Goal: Task Accomplishment & Management: Manage account settings

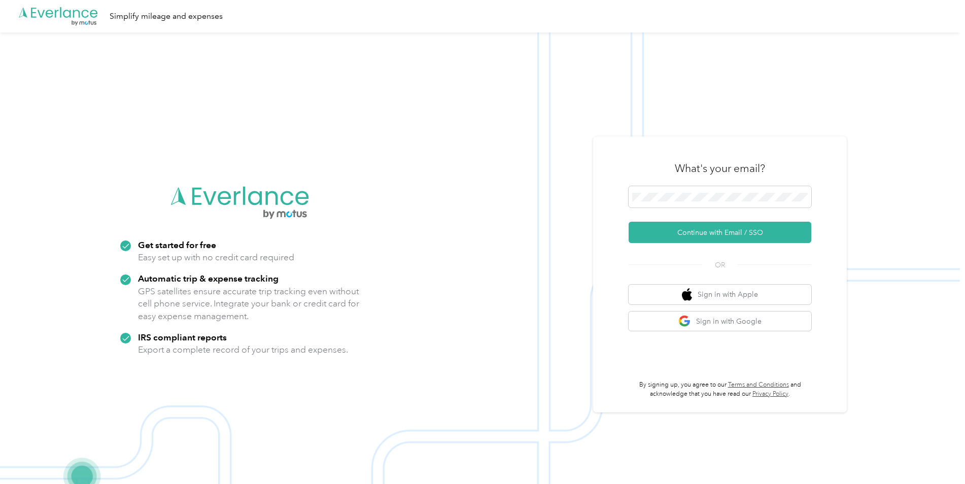
click at [688, 237] on button "Continue with Email / SSO" at bounding box center [720, 232] width 183 height 21
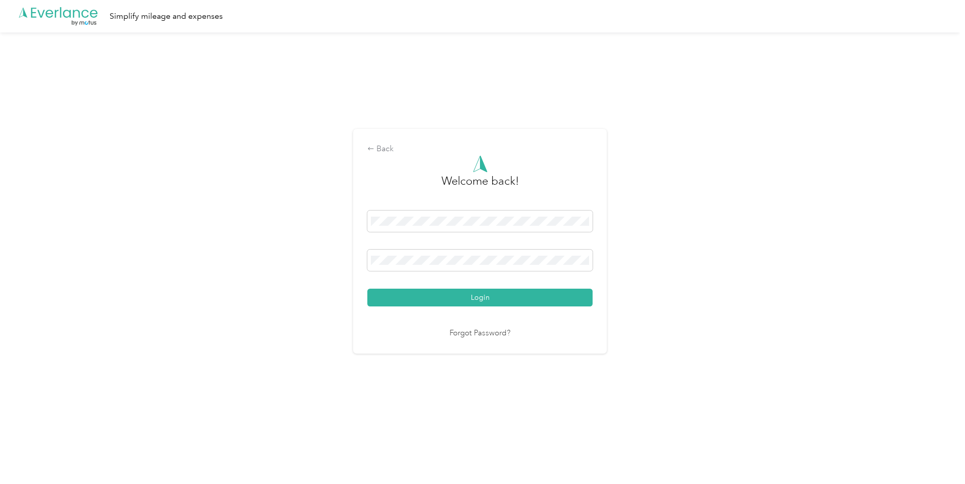
click at [497, 298] on button "Login" at bounding box center [479, 298] width 225 height 18
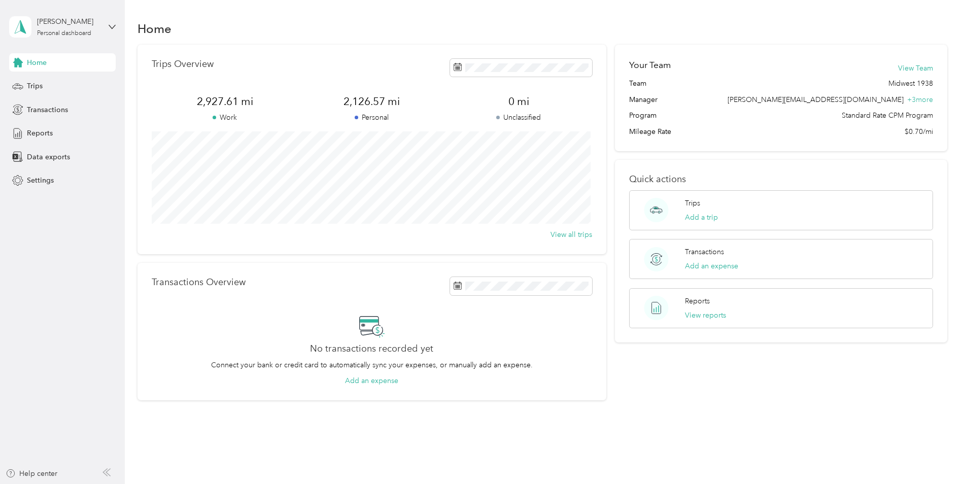
click at [52, 87] on div "Trips" at bounding box center [62, 86] width 107 height 18
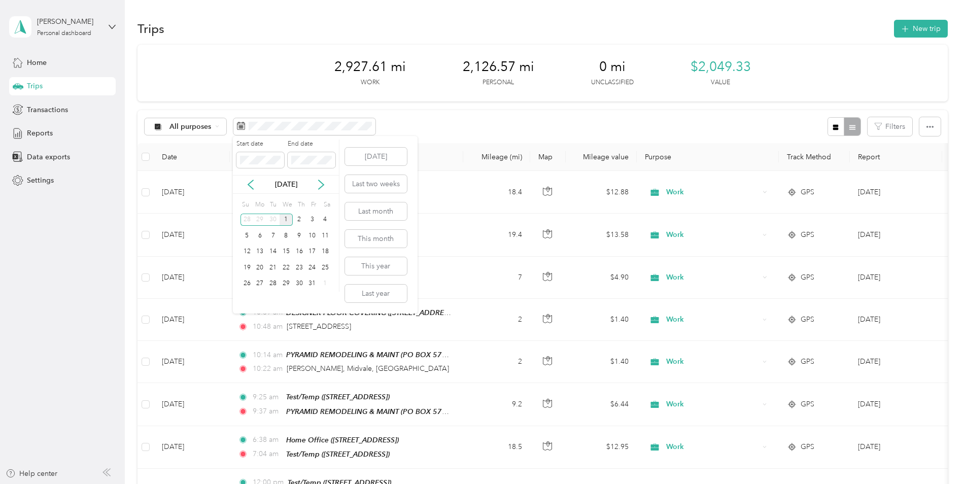
click at [251, 186] on icon at bounding box center [251, 185] width 10 height 10
click at [263, 221] on div "1" at bounding box center [260, 220] width 13 height 13
click at [271, 281] on div "30" at bounding box center [272, 284] width 13 height 13
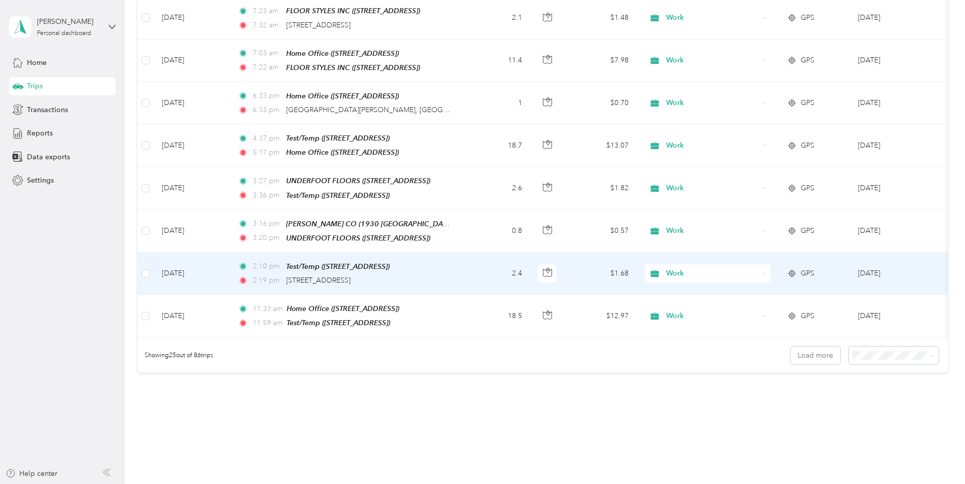
scroll to position [913, 0]
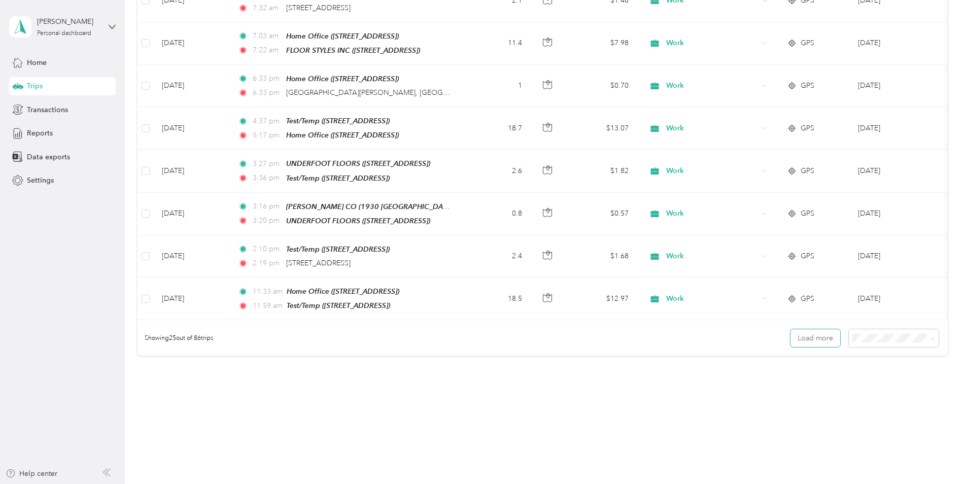
click at [807, 329] on button "Load more" at bounding box center [815, 338] width 50 height 18
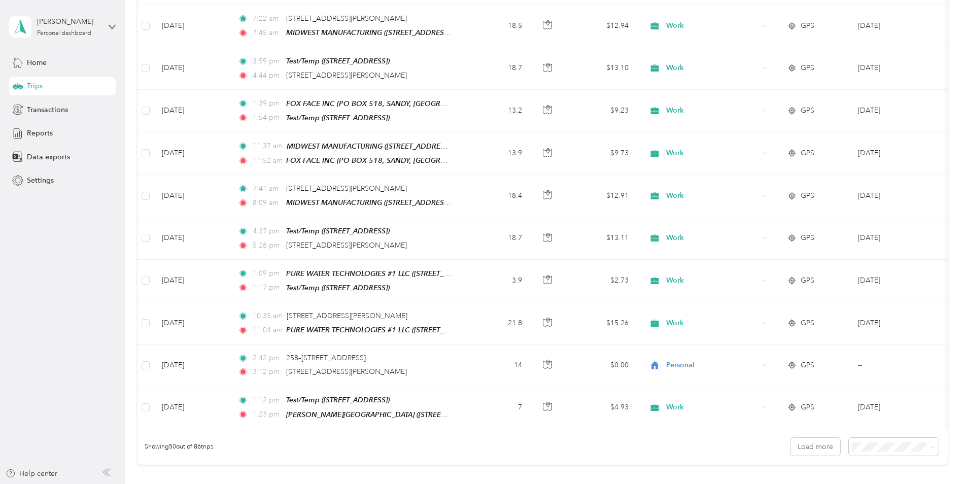
scroll to position [1877, 0]
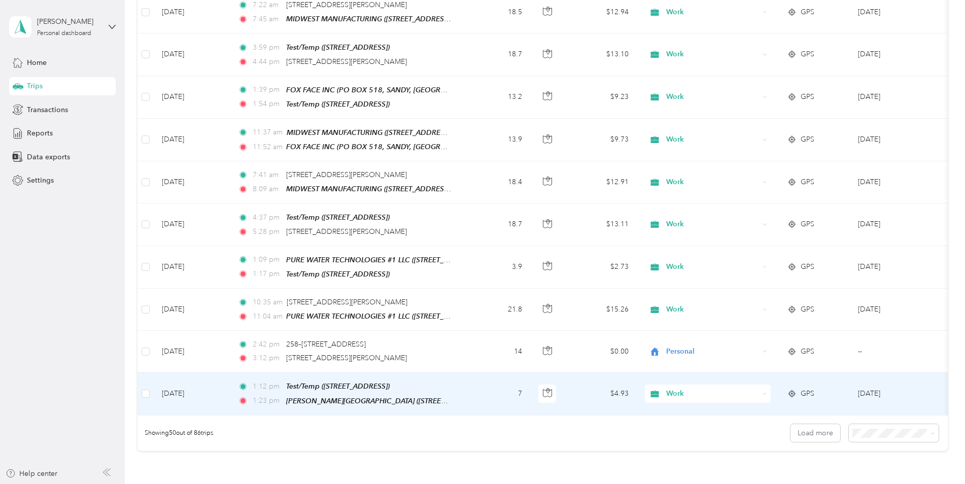
click at [461, 372] on td "1:12 pm Test/Temp ([STREET_ADDRESS]) 1:23 pm [PERSON_NAME][GEOGRAPHIC_DATA] ([S…" at bounding box center [346, 393] width 233 height 43
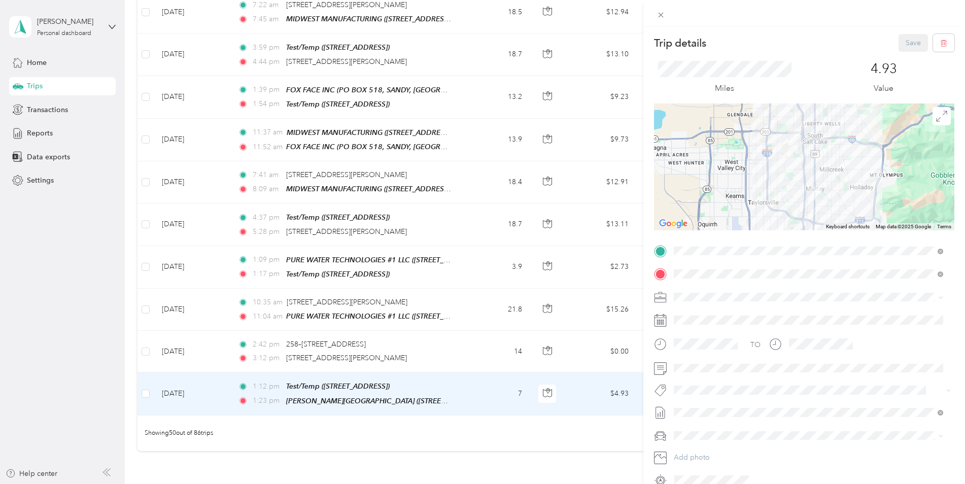
click at [527, 399] on div "Trip details Save This trip cannot be edited because it is either under review,…" at bounding box center [482, 242] width 965 height 484
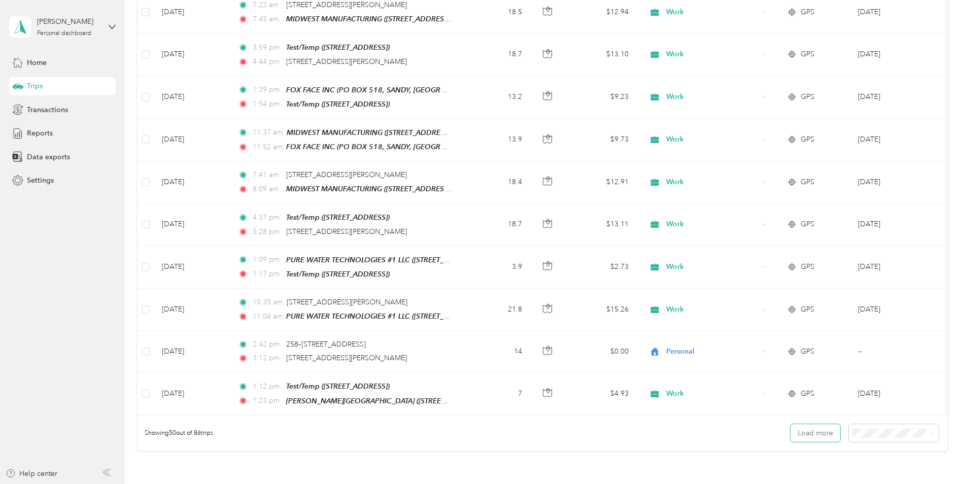
click at [820, 424] on button "Load more" at bounding box center [815, 433] width 50 height 18
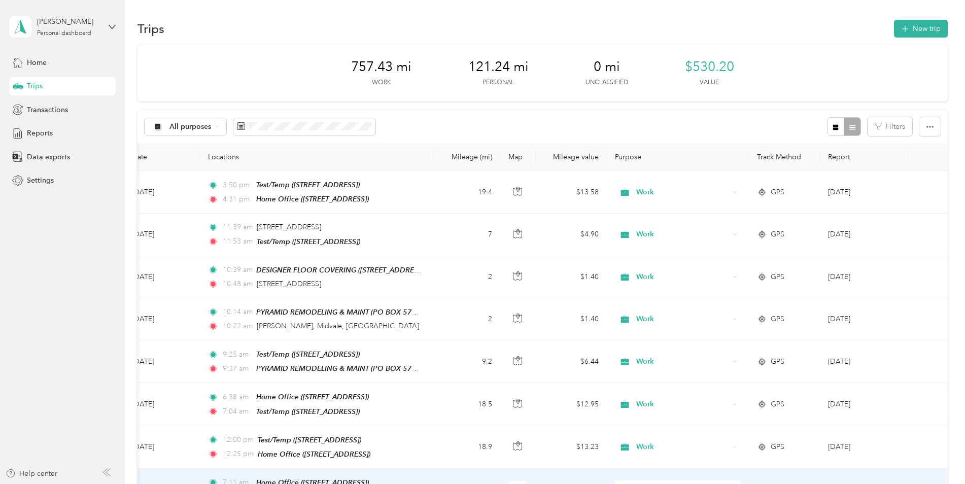
drag, startPoint x: 523, startPoint y: 483, endPoint x: 377, endPoint y: 477, distance: 145.2
click at [377, 477] on tr "[DATE] 7:11 am Home Office ([STREET_ADDRESS]) 7:45 am Test/Temp ([STREET_ADDRES…" at bounding box center [528, 490] width 840 height 43
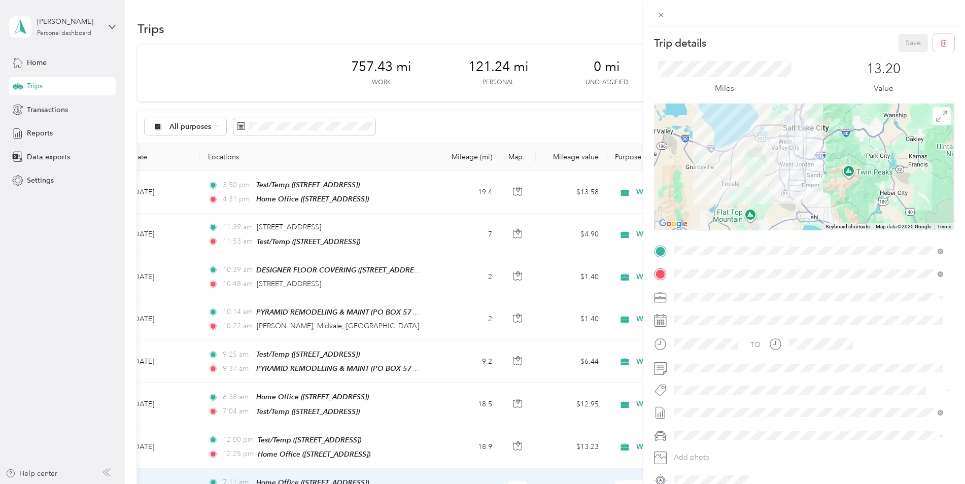
click at [663, 17] on icon at bounding box center [661, 15] width 5 height 5
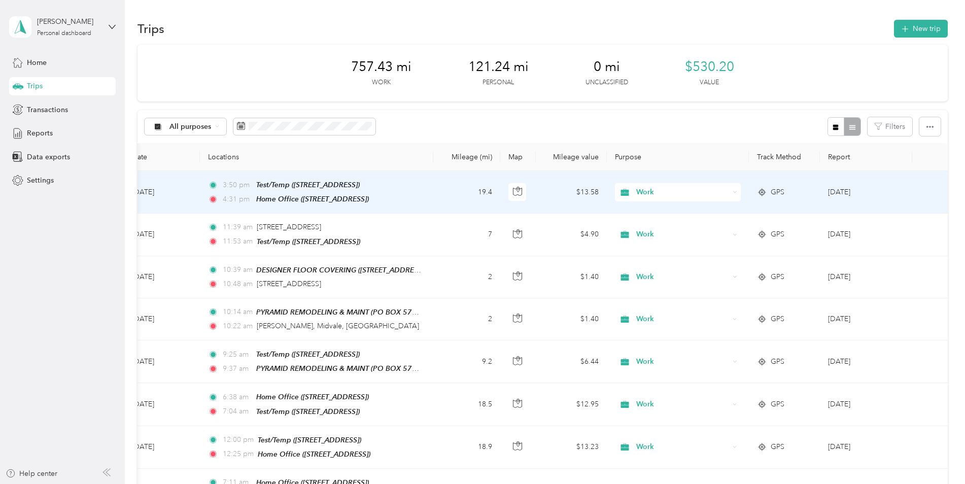
click at [444, 197] on td "19.4" at bounding box center [466, 192] width 67 height 43
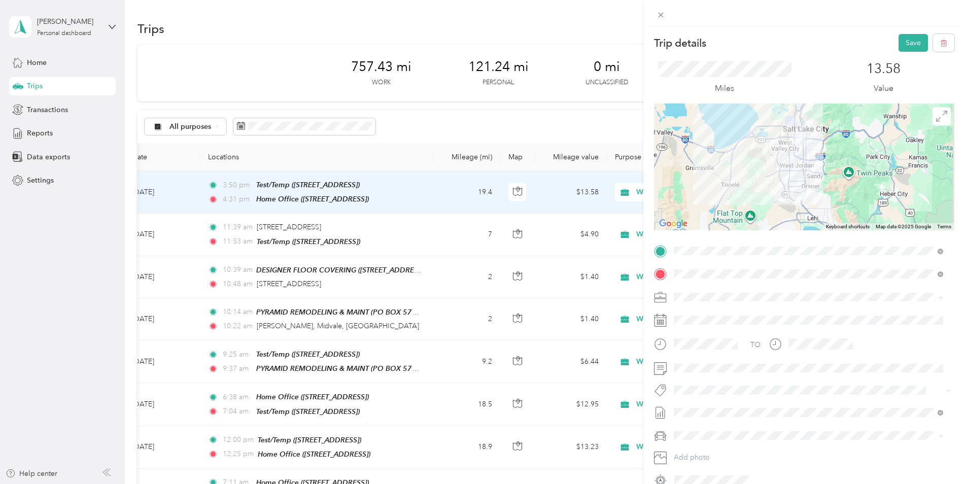
click at [791, 72] on div "Miles 13.58 Value" at bounding box center [804, 78] width 300 height 52
click at [437, 231] on div "Trip details Save This trip cannot be edited because it is either under review,…" at bounding box center [482, 242] width 965 height 484
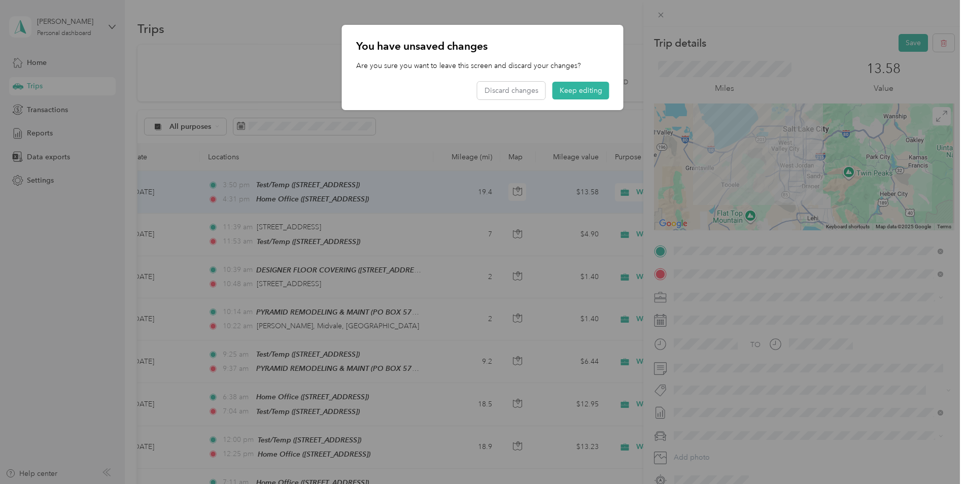
drag, startPoint x: 824, startPoint y: 69, endPoint x: 842, endPoint y: 62, distance: 18.5
click at [824, 69] on div at bounding box center [482, 242] width 965 height 484
click at [905, 40] on div at bounding box center [482, 242] width 965 height 484
click at [571, 90] on button "Keep editing" at bounding box center [580, 91] width 57 height 18
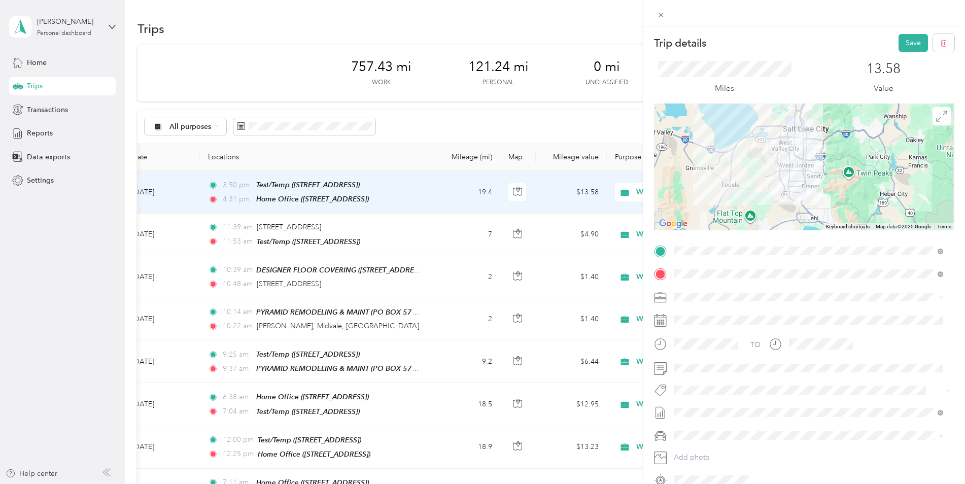
click at [913, 45] on button "Save" at bounding box center [912, 43] width 29 height 18
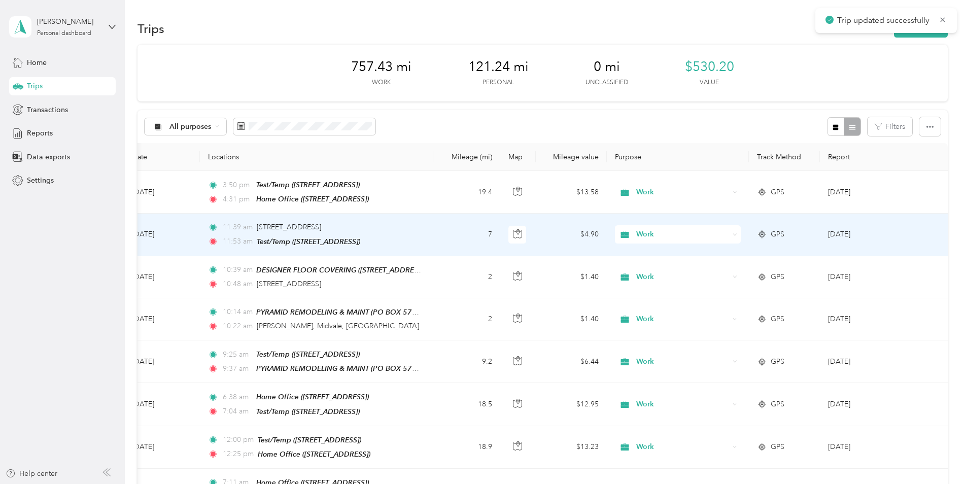
click at [447, 241] on td "7" at bounding box center [466, 235] width 67 height 42
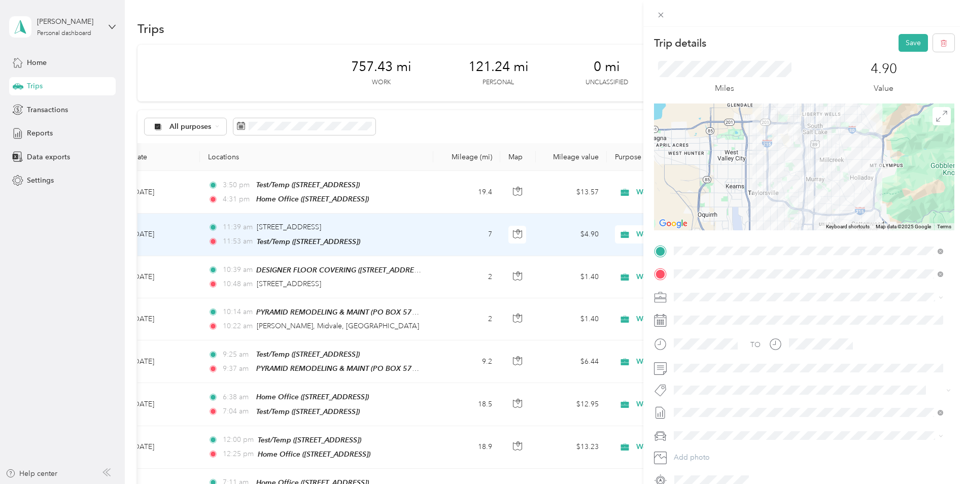
click at [907, 47] on button "Save" at bounding box center [912, 43] width 29 height 18
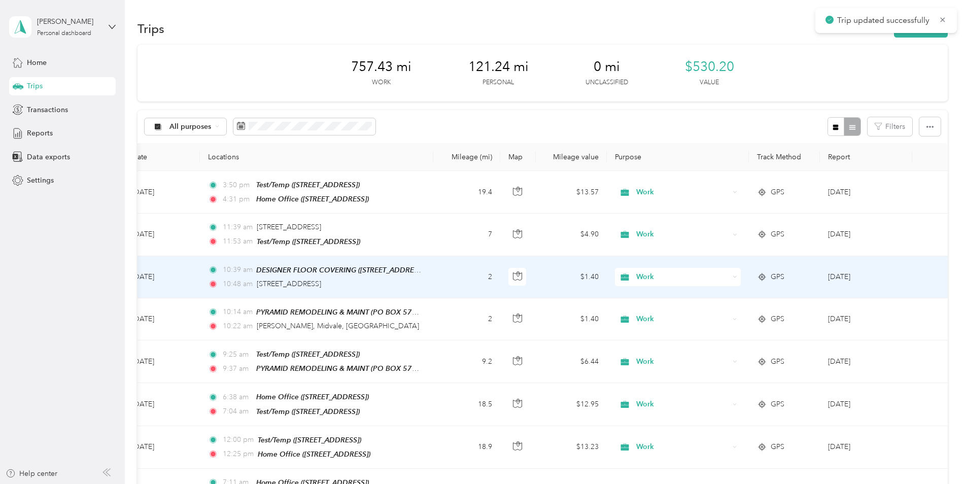
click at [409, 275] on div "10:39 am DESIGNER FLOOR COVERING ([STREET_ADDRESS]) 10:48 am [STREET_ADDRESS]" at bounding box center [314, 276] width 213 height 25
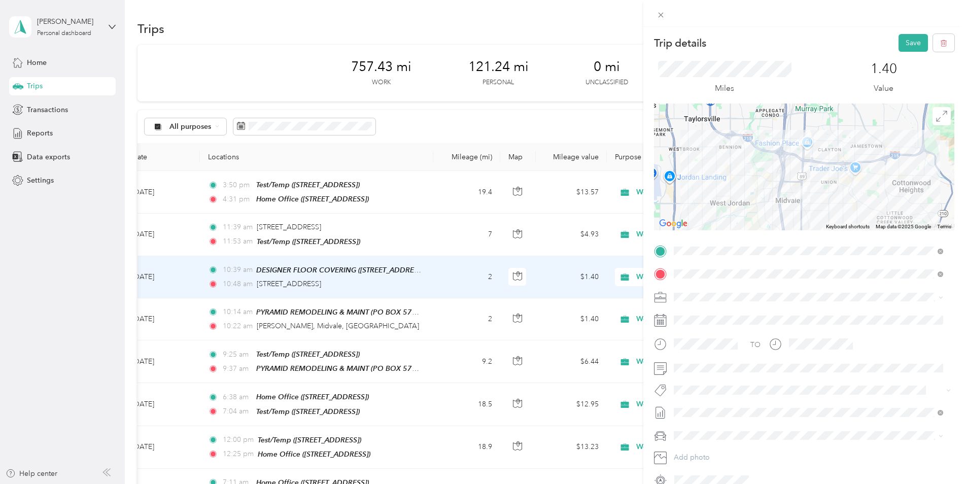
click at [808, 302] on span at bounding box center [812, 297] width 284 height 16
click at [424, 322] on div "Trip details Save This trip cannot be edited because it is either under review,…" at bounding box center [482, 242] width 965 height 484
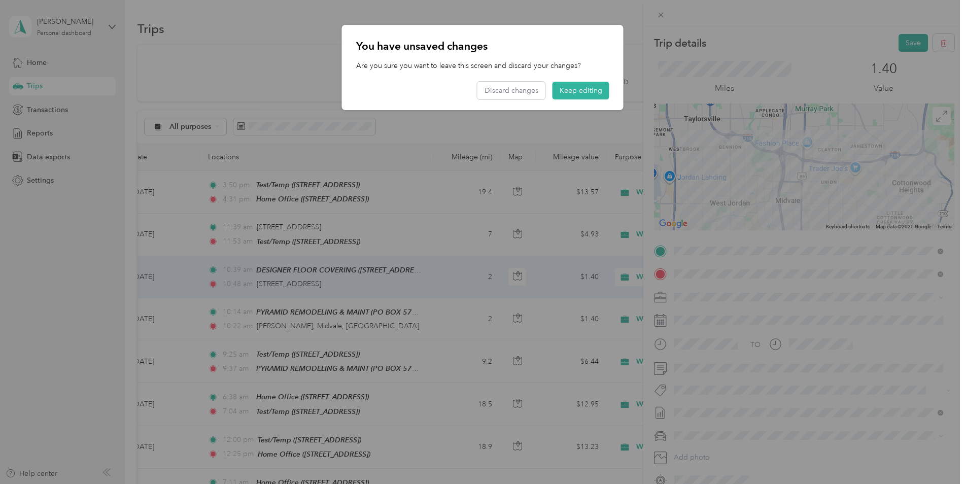
click at [577, 94] on button "Keep editing" at bounding box center [580, 91] width 57 height 18
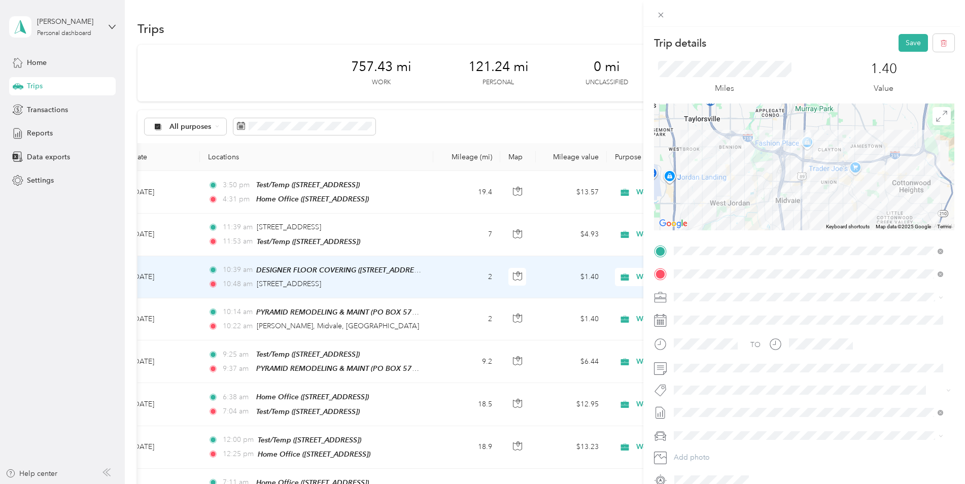
click at [906, 47] on button "Save" at bounding box center [912, 43] width 29 height 18
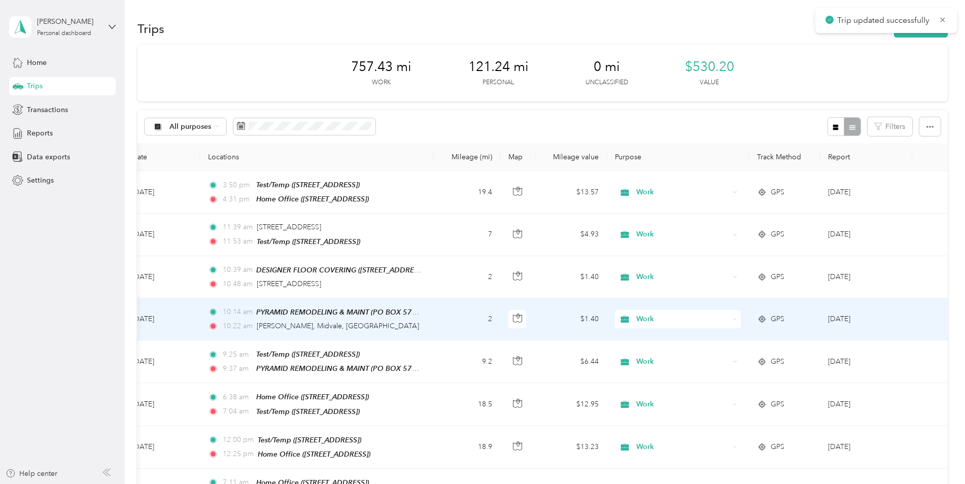
click at [399, 315] on div "PYRAMID REMODELING & MAINT (PO BOX 571904, [PERSON_NAME], [GEOGRAPHIC_DATA])" at bounding box center [338, 312] width 165 height 12
click at [427, 312] on td "10:14 am PYRAMID REMODELING & MAINT (PO BOX 571904, [PERSON_NAME], [GEOGRAPHIC_…" at bounding box center [316, 319] width 233 height 42
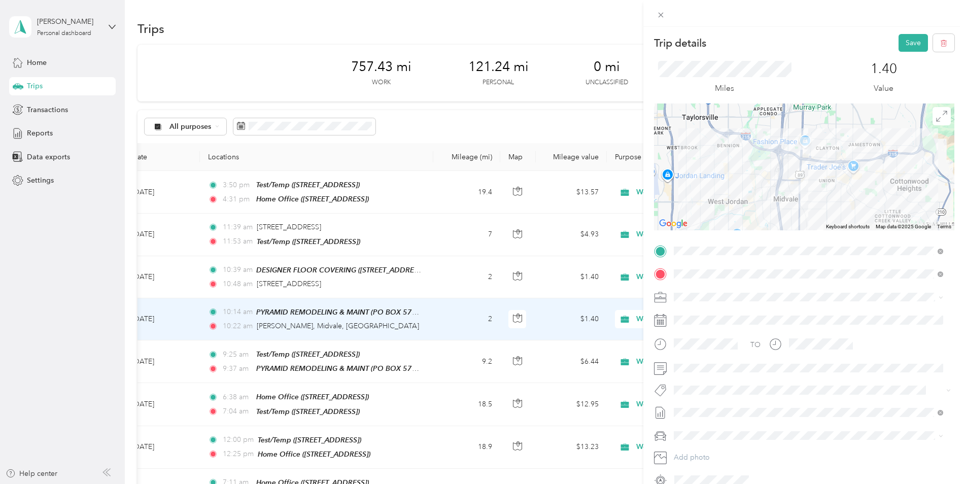
click at [898, 41] on button "Save" at bounding box center [912, 43] width 29 height 18
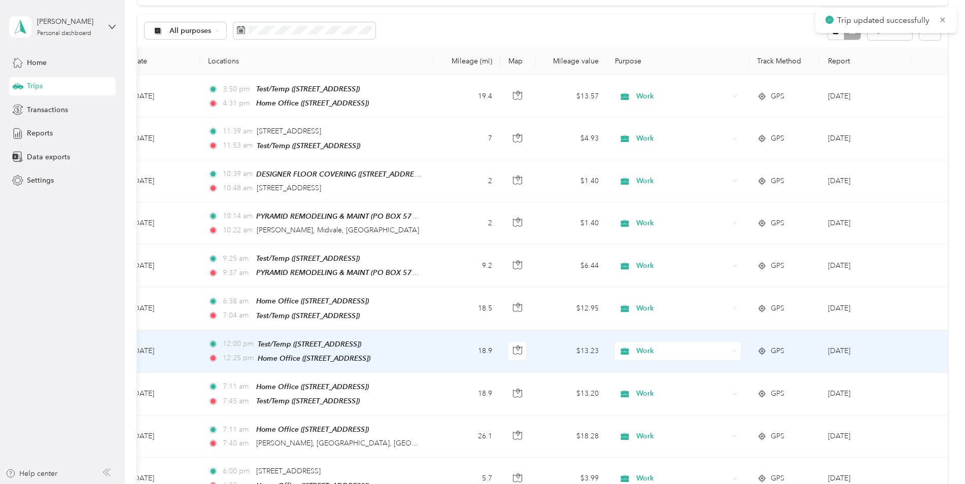
scroll to position [101, 0]
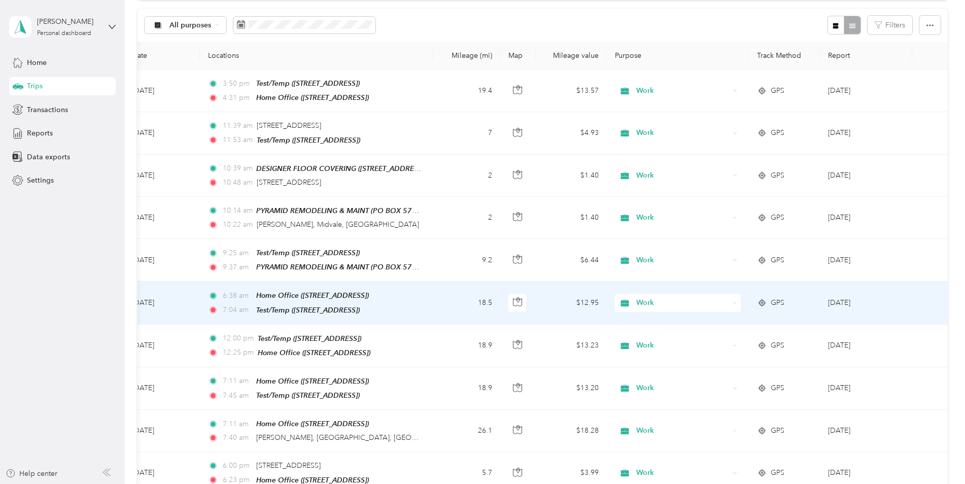
click at [433, 299] on td "18.5" at bounding box center [466, 303] width 67 height 43
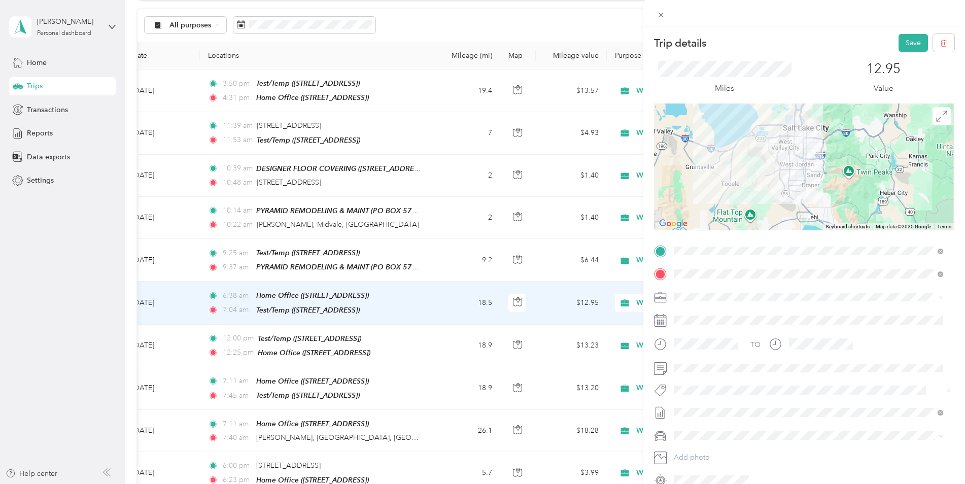
click at [913, 41] on button "Save" at bounding box center [912, 43] width 29 height 18
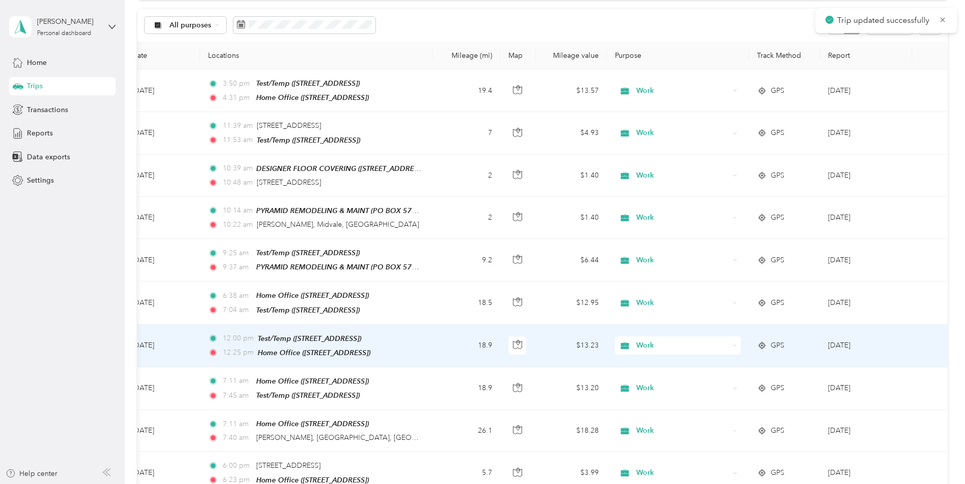
click at [447, 349] on td "18.9" at bounding box center [466, 346] width 67 height 43
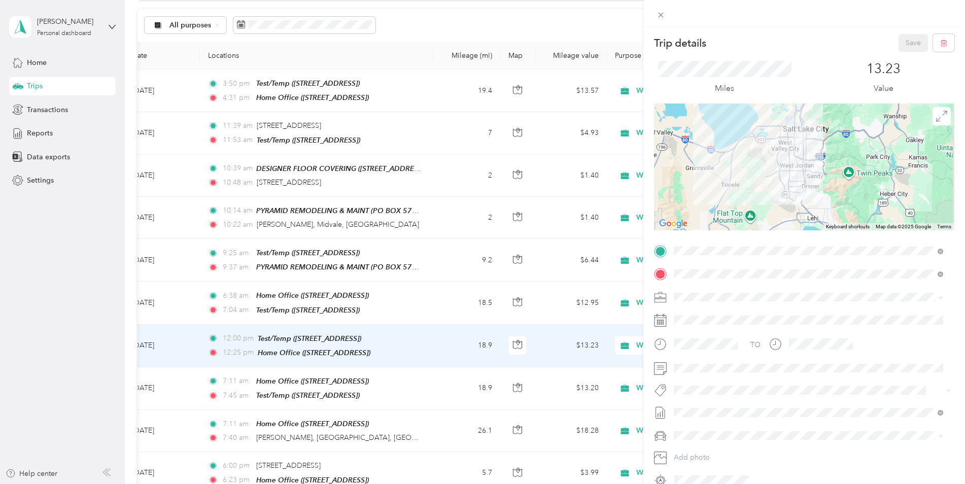
click at [688, 373] on span at bounding box center [812, 368] width 284 height 16
click at [900, 48] on button "Save" at bounding box center [912, 43] width 29 height 18
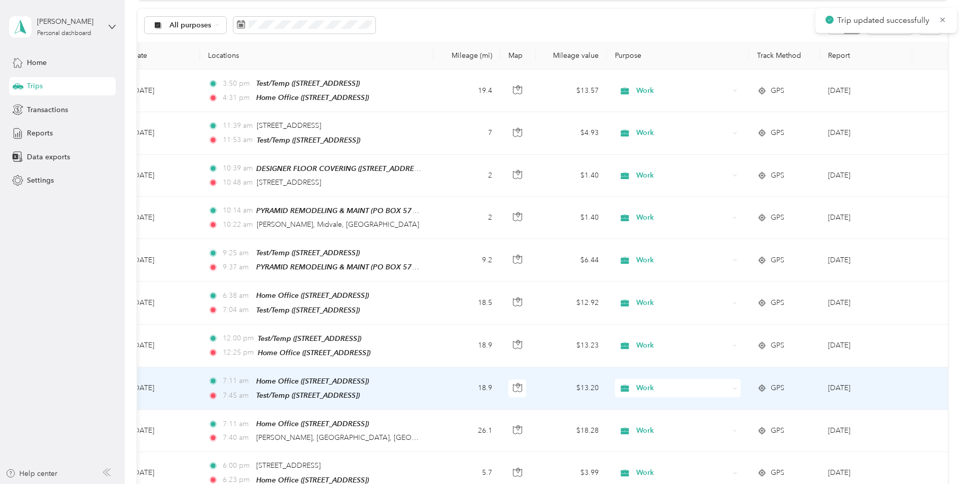
click at [442, 394] on td "18.9" at bounding box center [466, 388] width 67 height 43
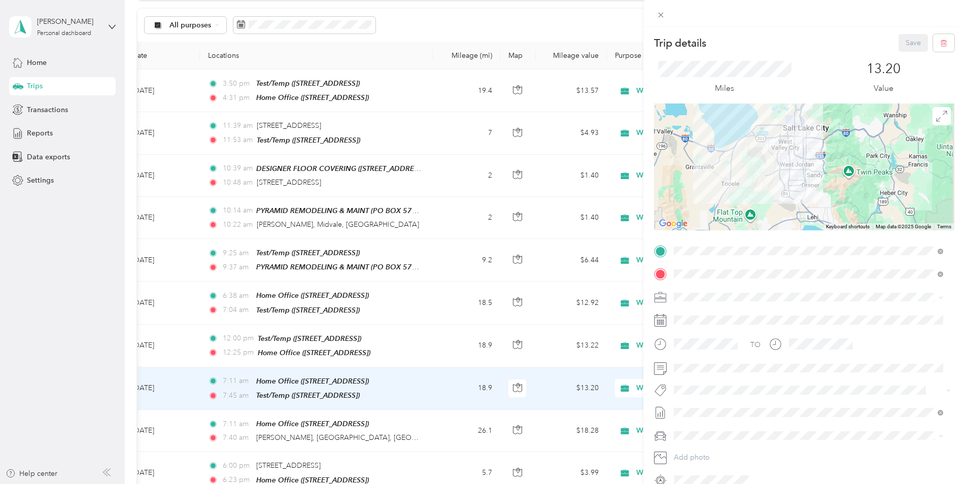
click at [606, 18] on div "Trip details Save This trip cannot be edited because it is either under review,…" at bounding box center [482, 242] width 965 height 484
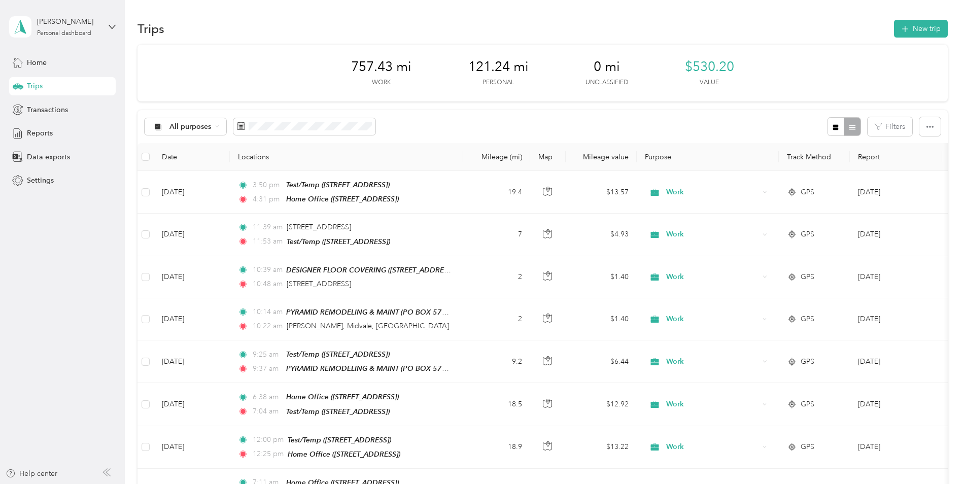
click at [213, 131] on div "All purposes" at bounding box center [186, 126] width 82 height 17
click at [194, 177] on span "Work" at bounding box center [193, 180] width 49 height 11
click at [61, 132] on div "Reports" at bounding box center [62, 133] width 107 height 18
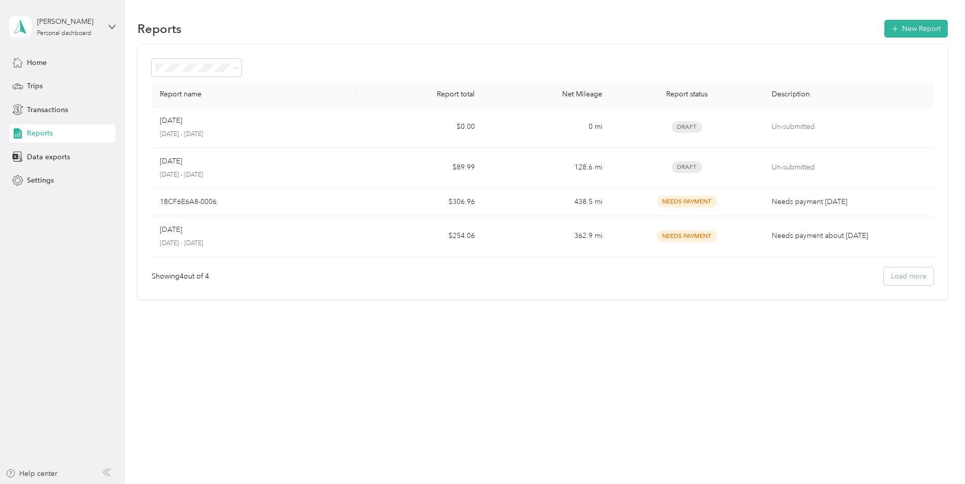
click at [909, 30] on button "New Report" at bounding box center [915, 29] width 63 height 18
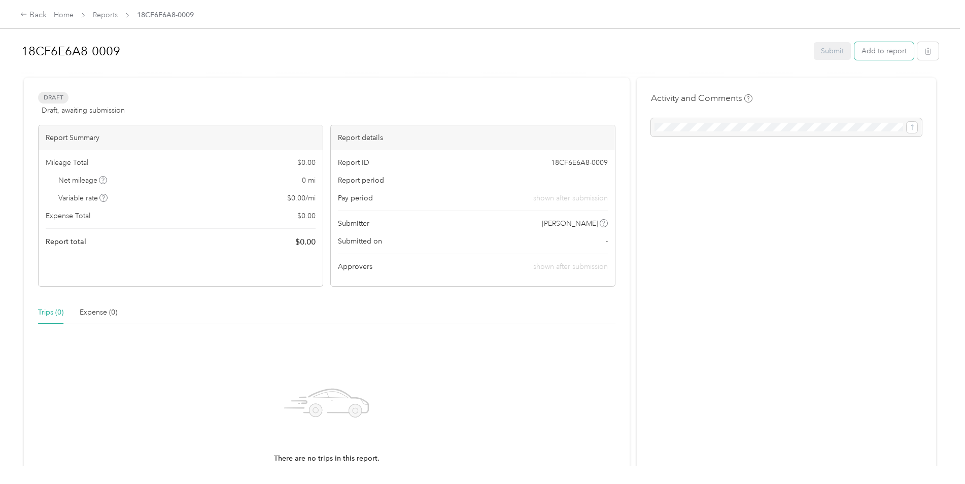
click at [883, 51] on button "Add to report" at bounding box center [883, 51] width 59 height 18
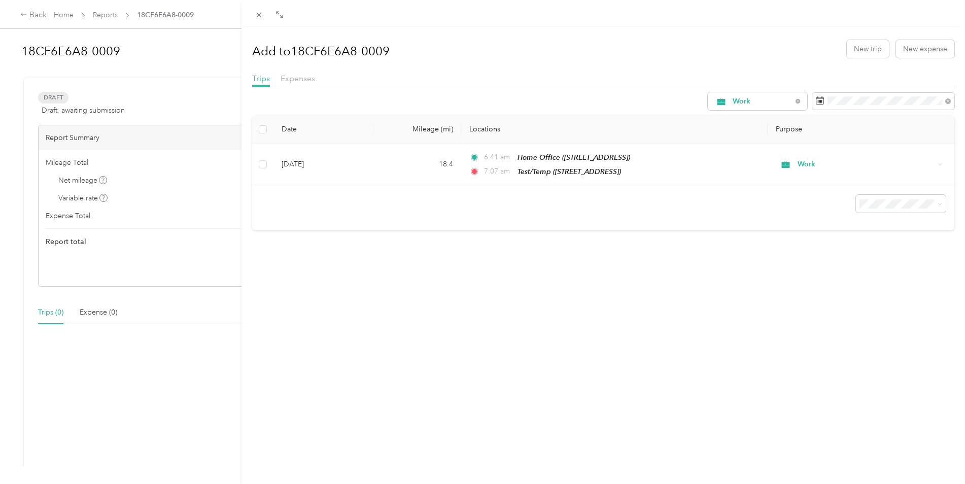
click at [560, 66] on div "Add to 18CF6E6A8-0009 New trip New expense Trips Expenses Work Date Mileage (mi…" at bounding box center [603, 132] width 703 height 196
click at [61, 14] on div "Add to 18CF6E6A8-0009 New trip New expense Trips Expenses Work Date Mileage (mi…" at bounding box center [482, 242] width 965 height 484
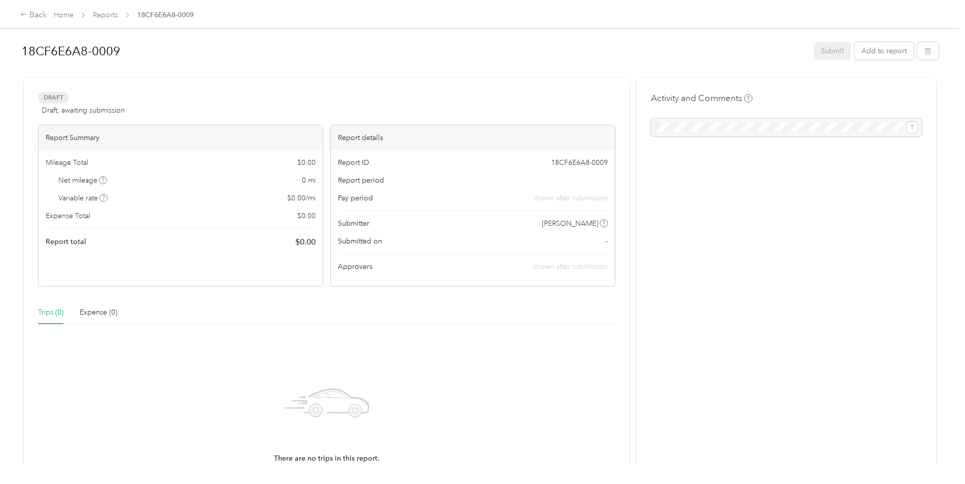
click at [44, 14] on div "Back" at bounding box center [33, 15] width 26 height 12
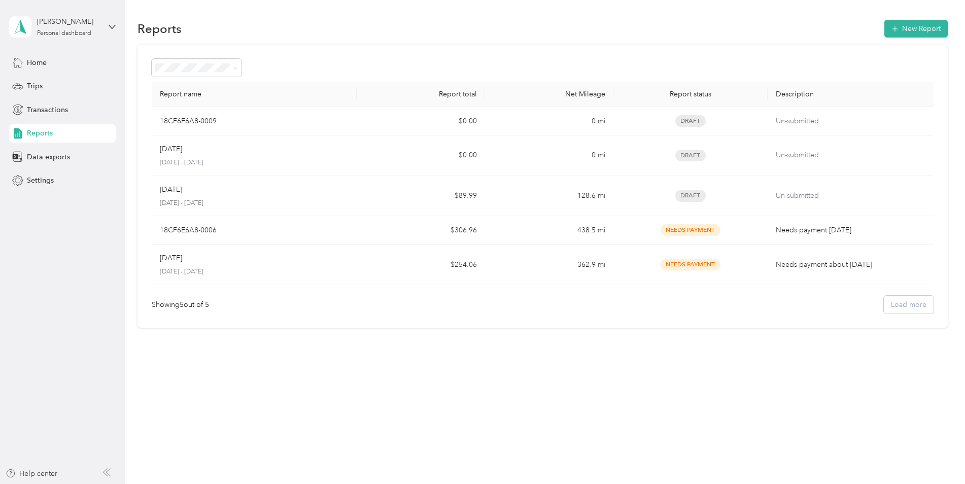
click at [42, 84] on span "Trips" at bounding box center [35, 86] width 16 height 11
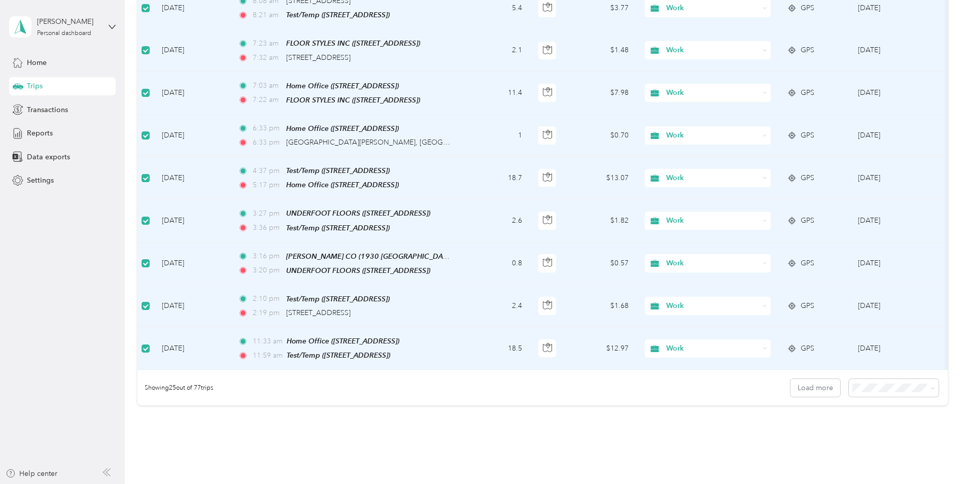
scroll to position [913, 0]
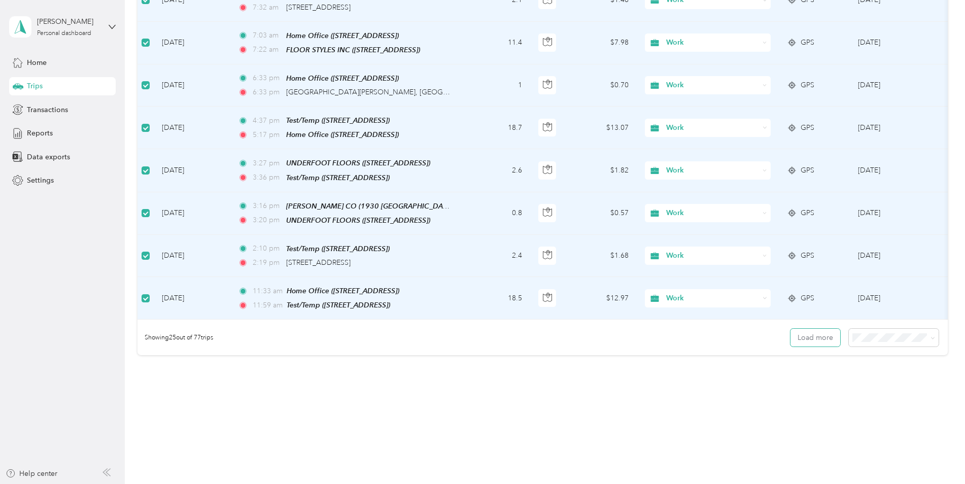
click at [798, 329] on button "Load more" at bounding box center [815, 338] width 50 height 18
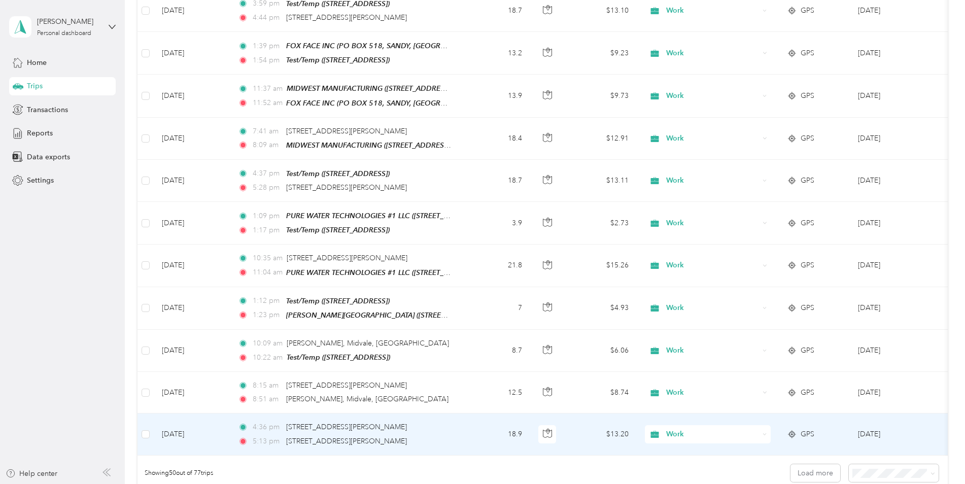
scroll to position [1956, 0]
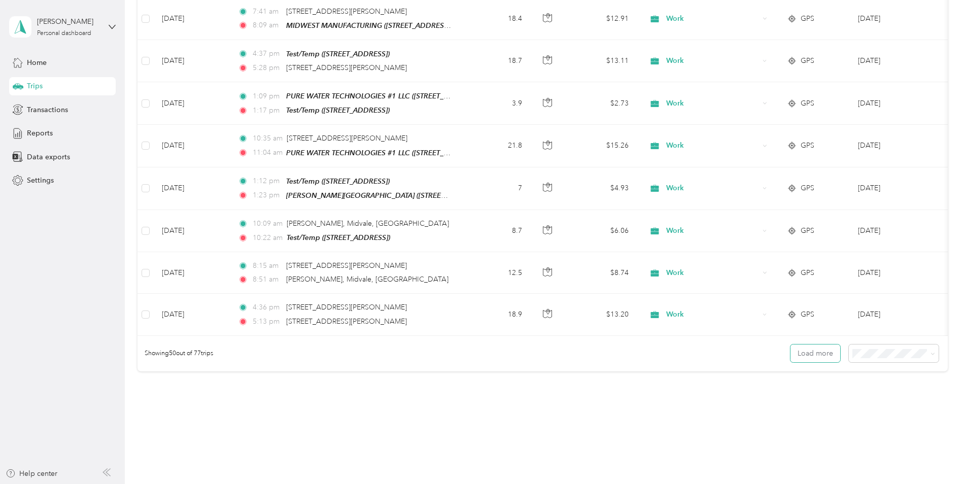
click at [793, 344] on button "Load more" at bounding box center [815, 353] width 50 height 18
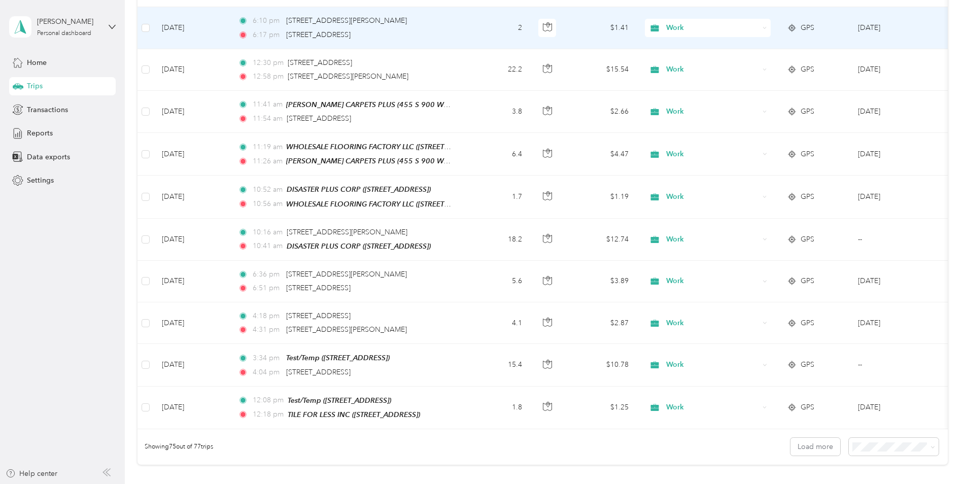
scroll to position [2999, 0]
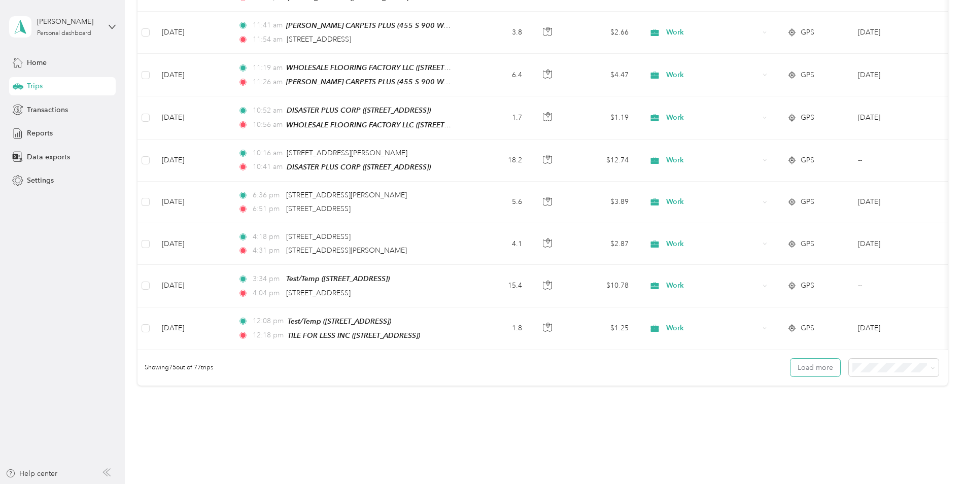
click at [795, 359] on button "Load more" at bounding box center [815, 368] width 50 height 18
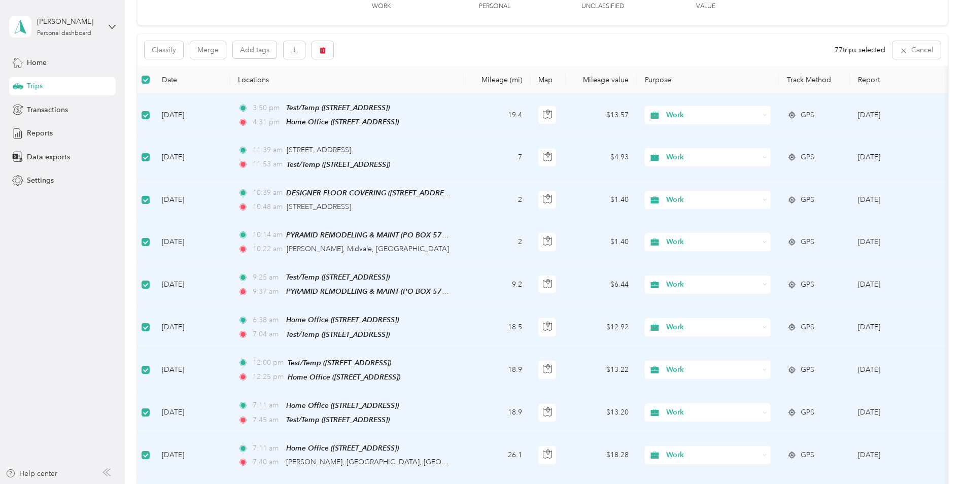
scroll to position [0, 0]
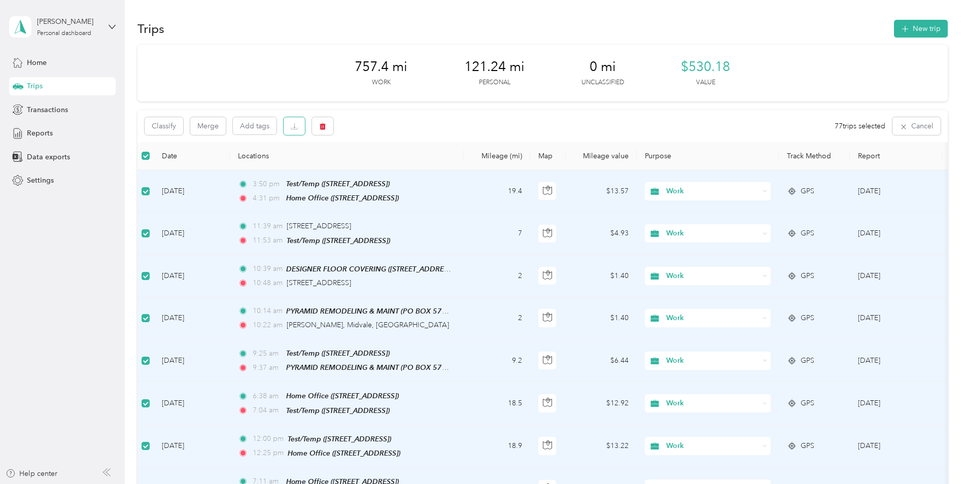
click at [296, 130] on icon "button" at bounding box center [294, 126] width 7 height 7
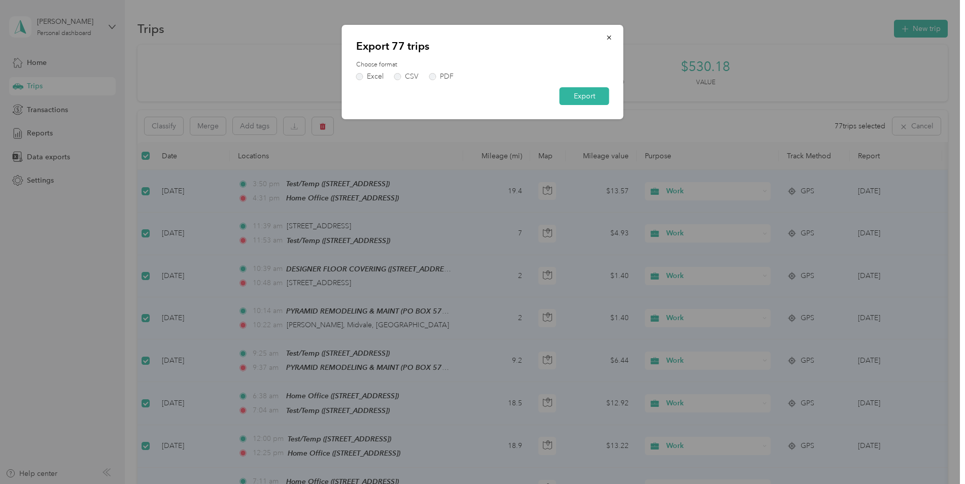
click at [610, 38] on icon "button" at bounding box center [609, 37] width 7 height 7
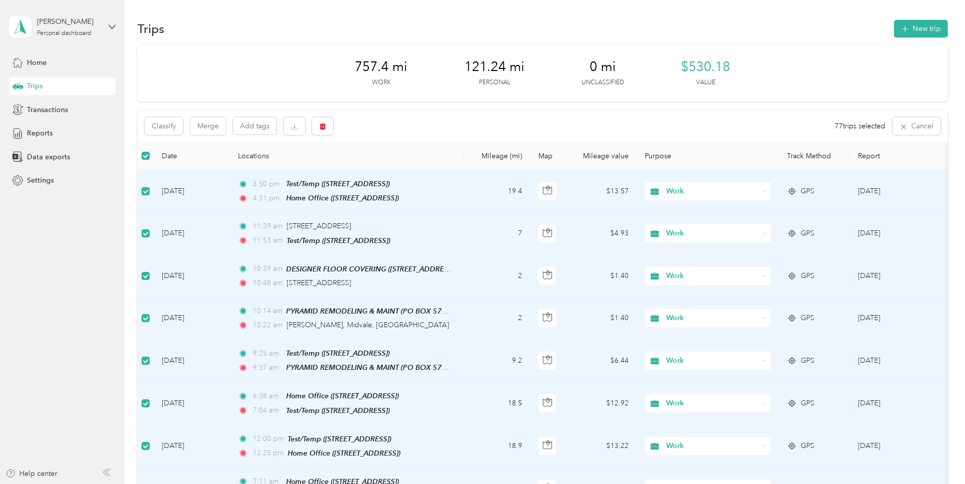
click at [907, 25] on button "New trip" at bounding box center [921, 29] width 54 height 18
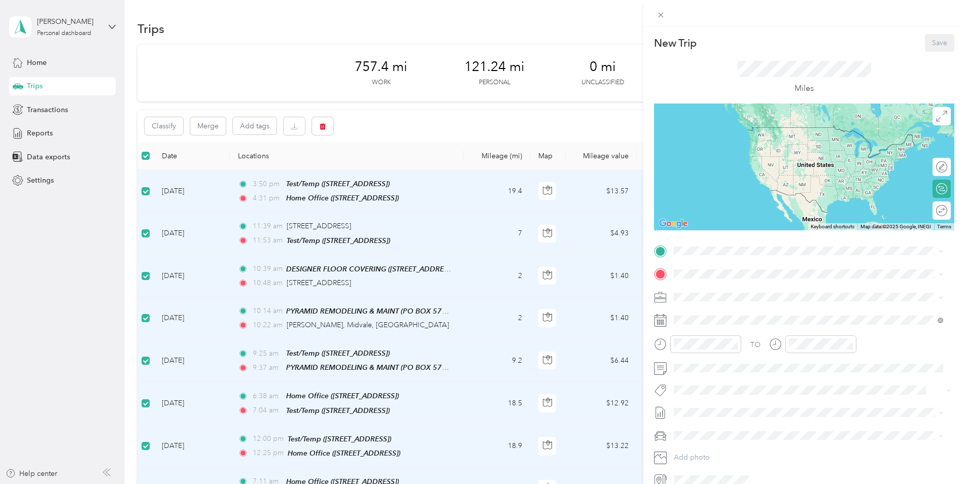
click at [661, 16] on icon at bounding box center [660, 15] width 9 height 9
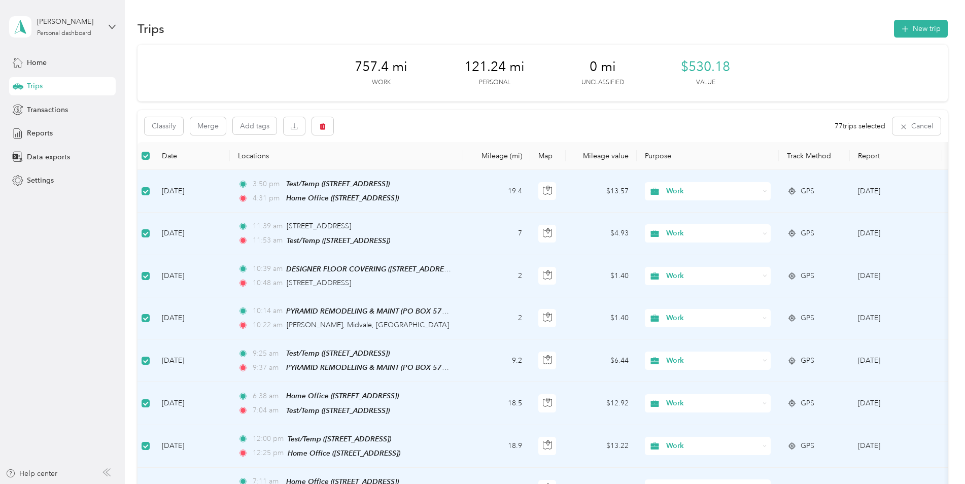
click at [711, 125] on div "Classify Merge Add tags 77 trips selected Cancel" at bounding box center [542, 126] width 810 height 32
click at [294, 131] on button "button" at bounding box center [294, 126] width 21 height 18
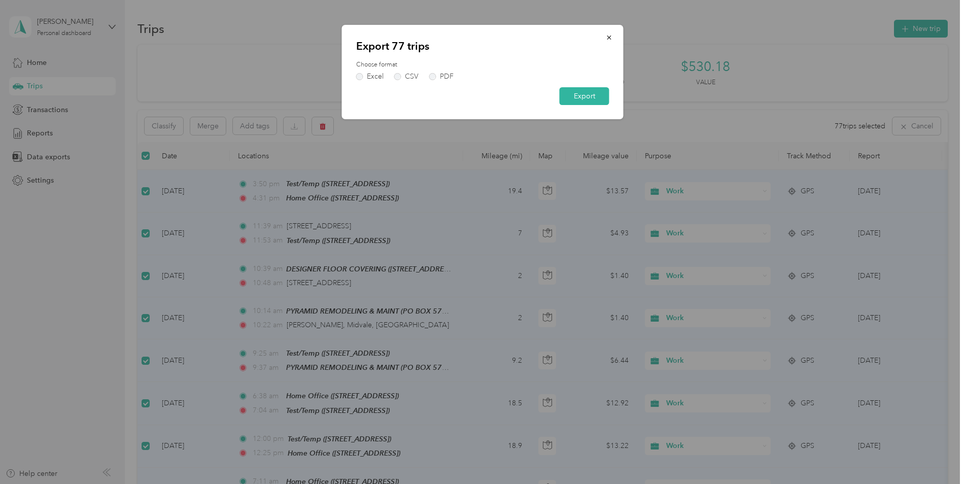
click at [299, 89] on div at bounding box center [482, 242] width 965 height 484
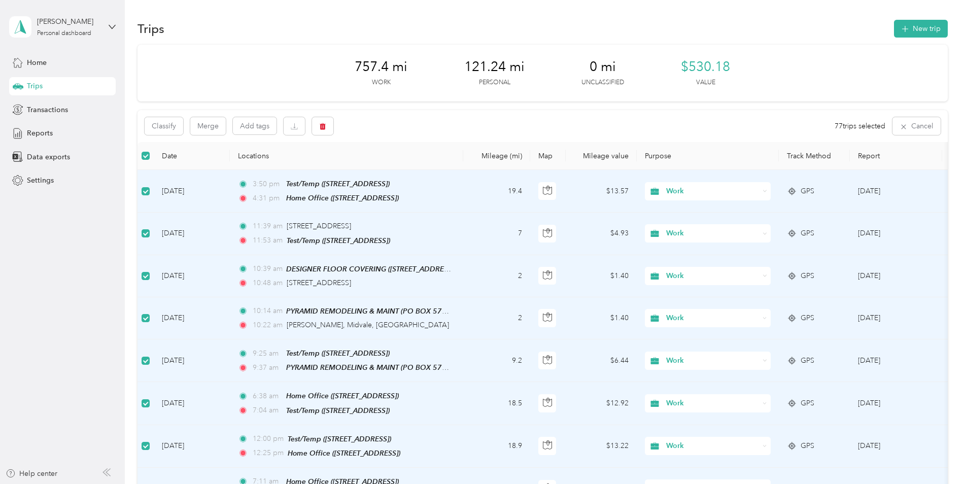
click at [43, 129] on span "Reports" at bounding box center [40, 133] width 26 height 11
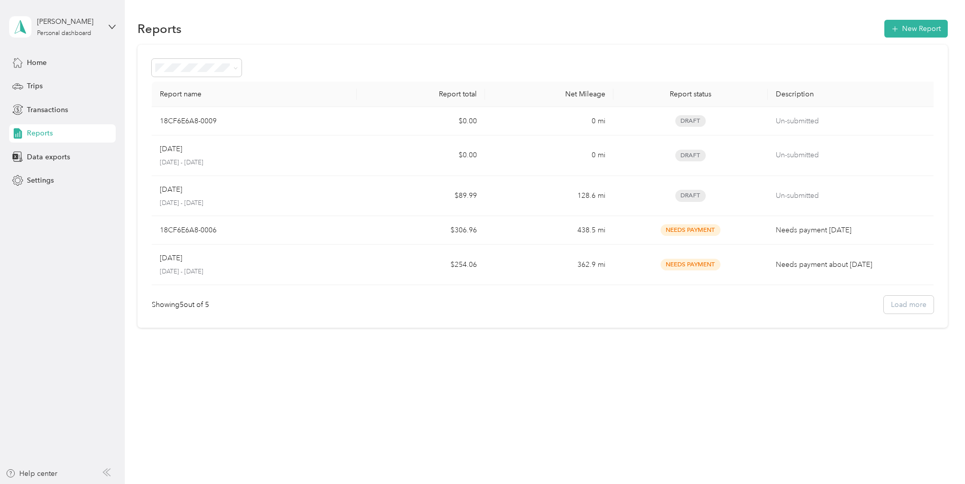
click at [906, 26] on button "New Report" at bounding box center [915, 29] width 63 height 18
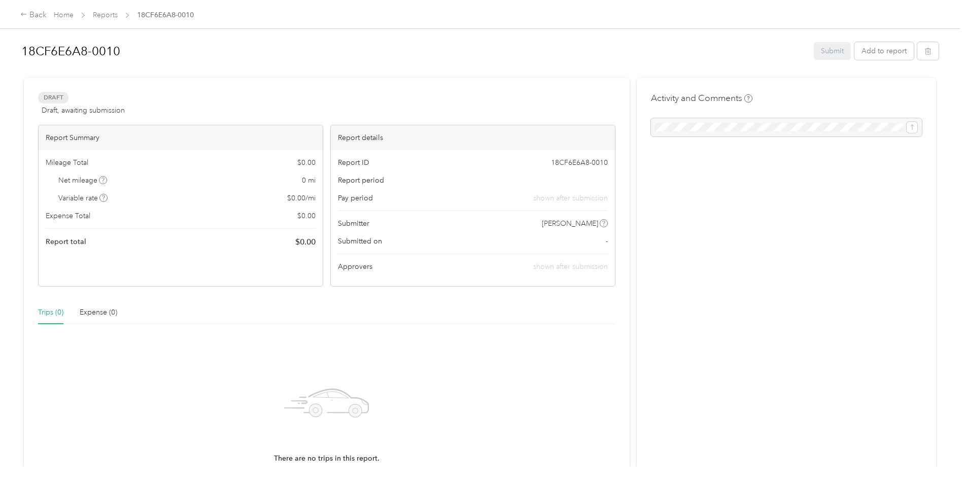
drag, startPoint x: 164, startPoint y: 173, endPoint x: 164, endPoint y: 182, distance: 9.1
click at [164, 182] on div "Mileage Total $ 0.00 Net mileage 0 mi Variable rate $ 0.00 / mi Expense Total $…" at bounding box center [181, 202] width 284 height 105
click at [883, 57] on button "Add to report" at bounding box center [883, 51] width 59 height 18
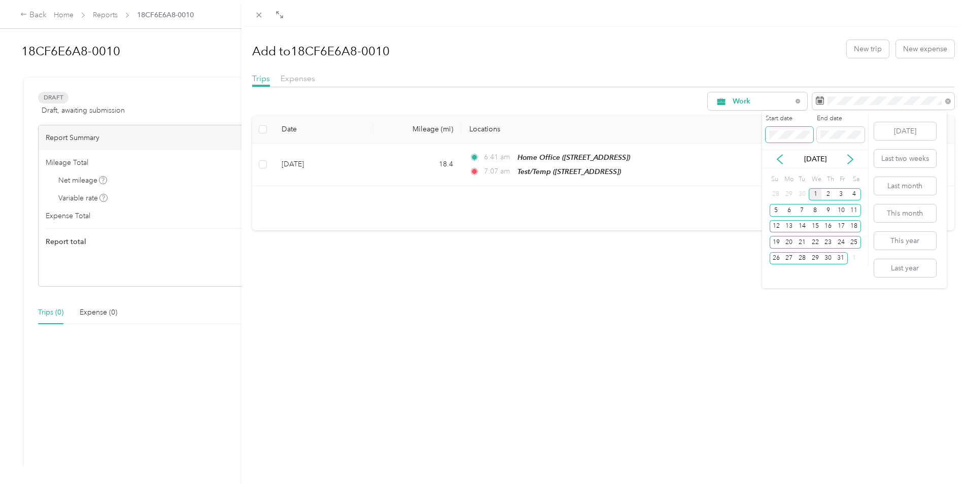
click at [750, 483] on div "Drag to resize Click to close Add to 18CF6E6A8-0010 New trip New expense Trips …" at bounding box center [480, 484] width 960 height 0
click at [784, 163] on icon at bounding box center [780, 159] width 10 height 10
click at [789, 196] on div "1" at bounding box center [788, 194] width 13 height 13
click at [806, 257] on div "30" at bounding box center [802, 258] width 13 height 13
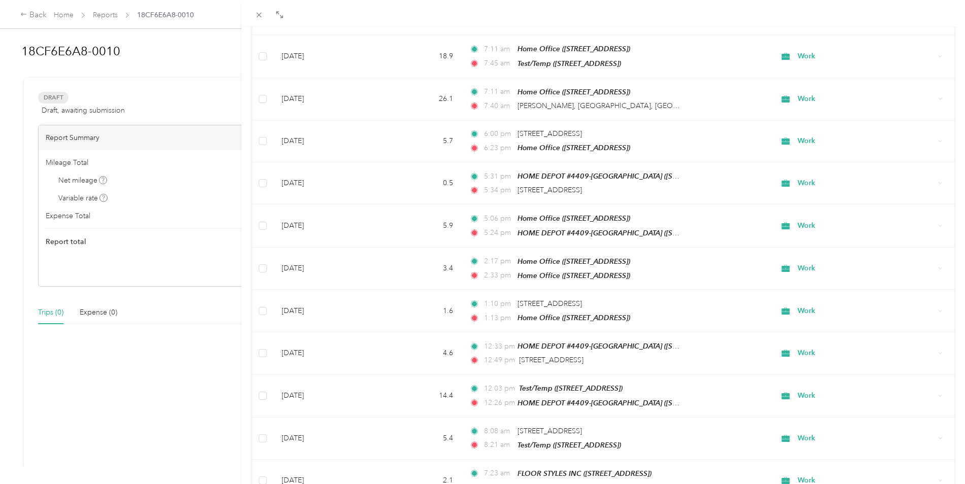
scroll to position [781, 0]
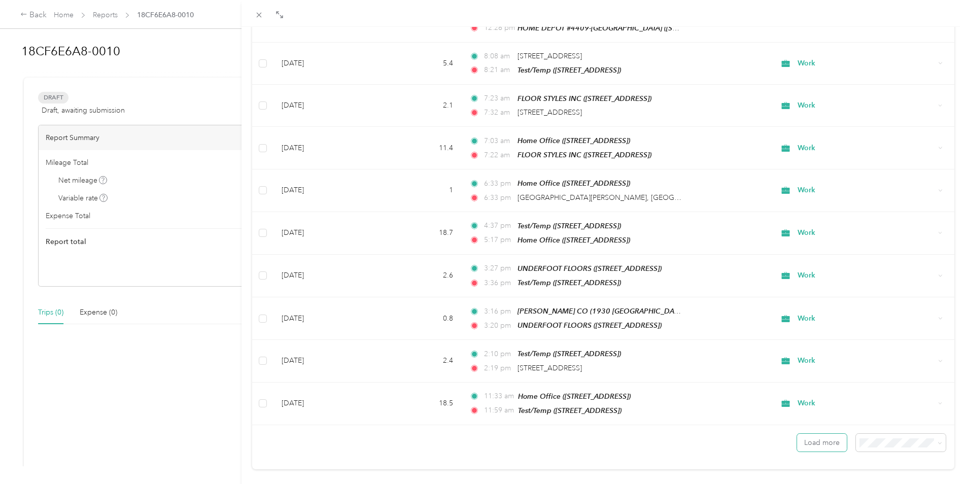
click at [804, 434] on button "Load more" at bounding box center [822, 443] width 50 height 18
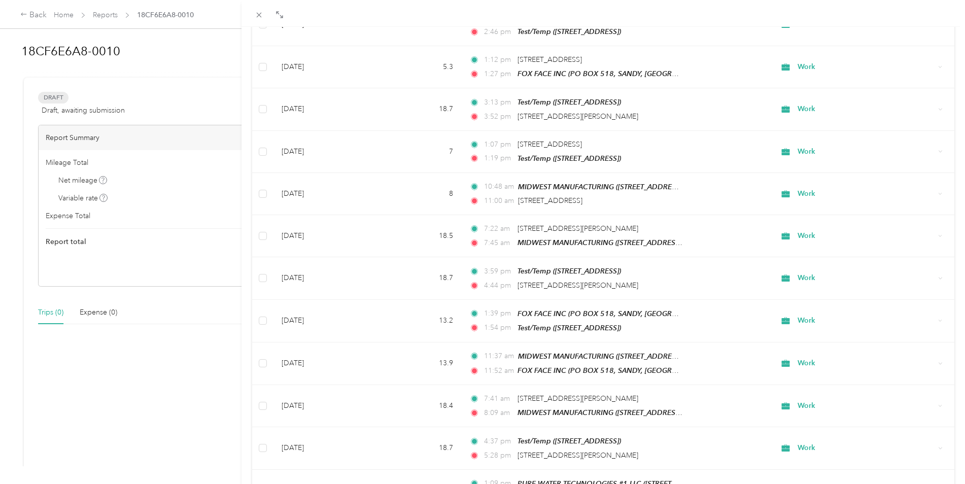
scroll to position [1824, 0]
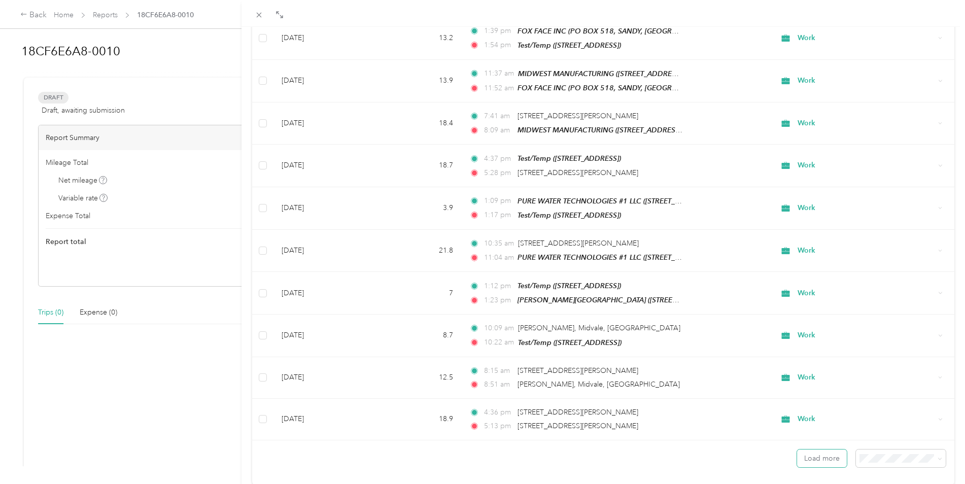
click at [804, 450] on button "Load more" at bounding box center [822, 459] width 50 height 18
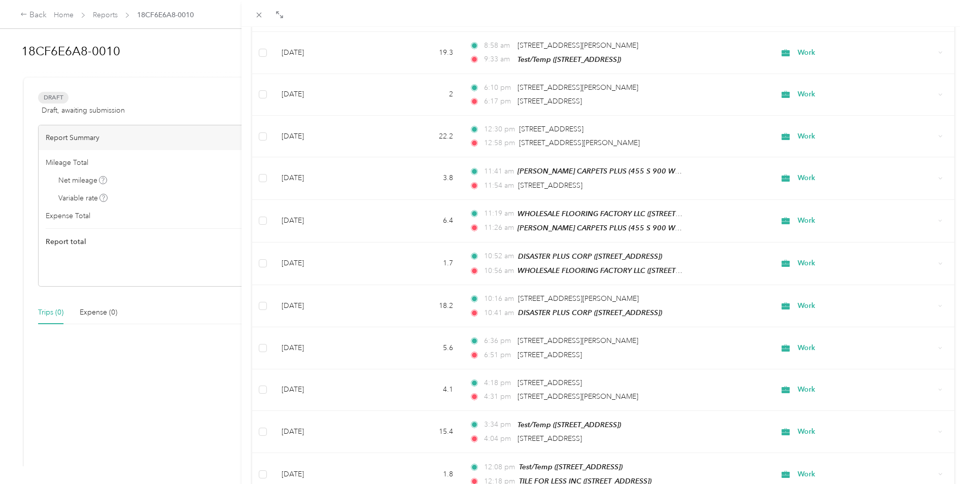
scroll to position [2867, 0]
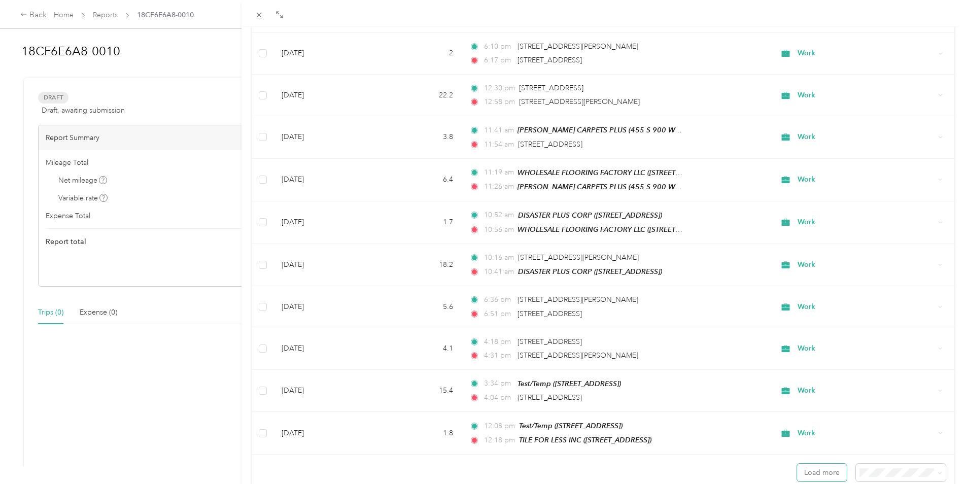
click at [804, 464] on button "Load more" at bounding box center [822, 473] width 50 height 18
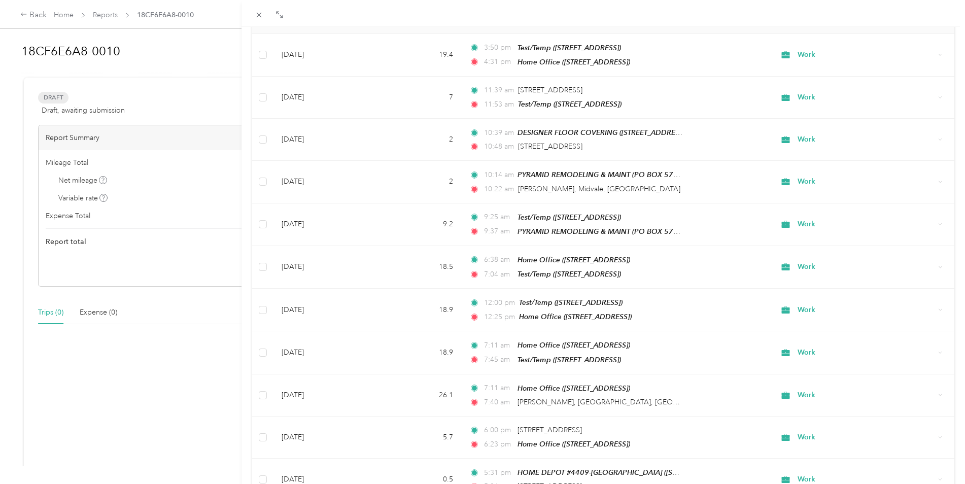
scroll to position [0, 0]
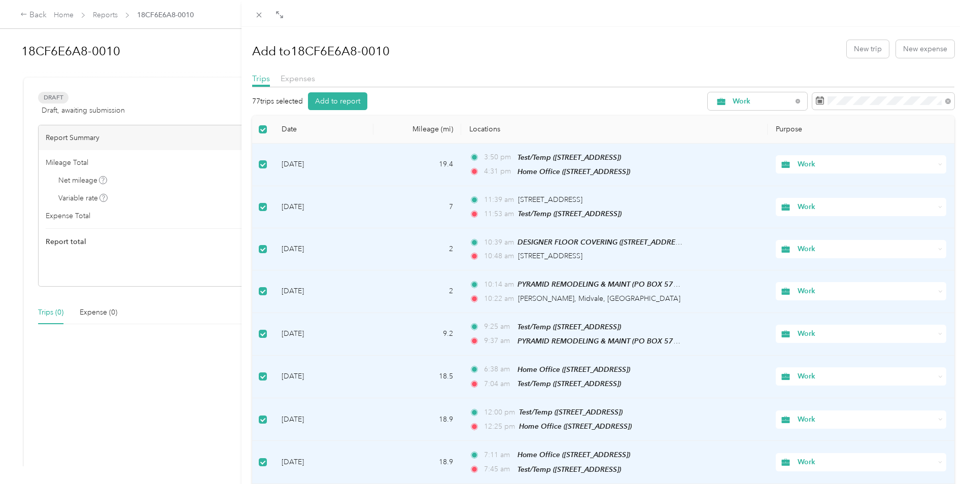
click at [344, 102] on button "Add to report" at bounding box center [337, 101] width 59 height 18
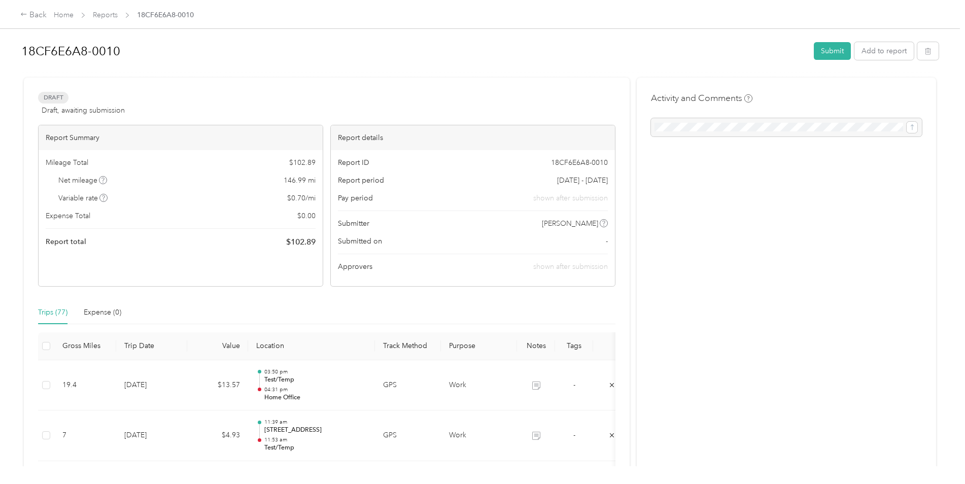
click at [836, 53] on button "Submit" at bounding box center [832, 51] width 37 height 18
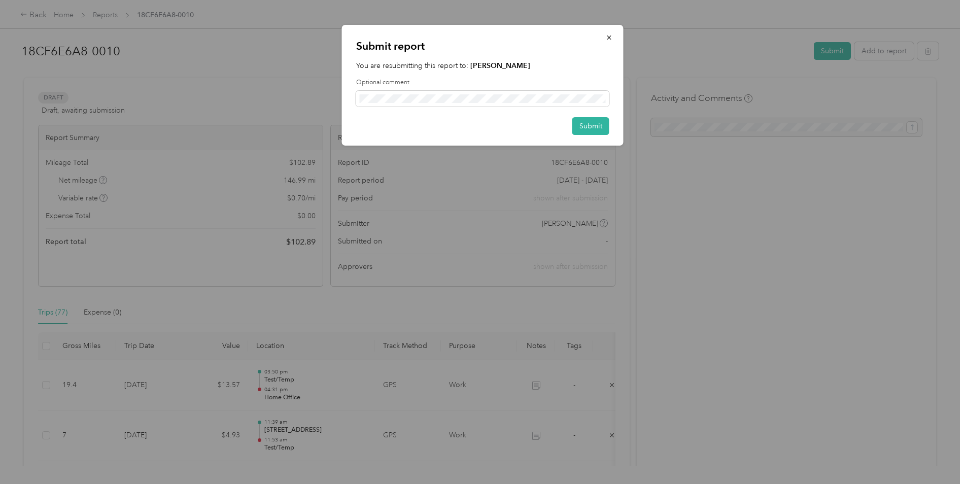
click at [414, 93] on span at bounding box center [482, 99] width 253 height 16
click at [582, 127] on button "Submit" at bounding box center [590, 126] width 37 height 18
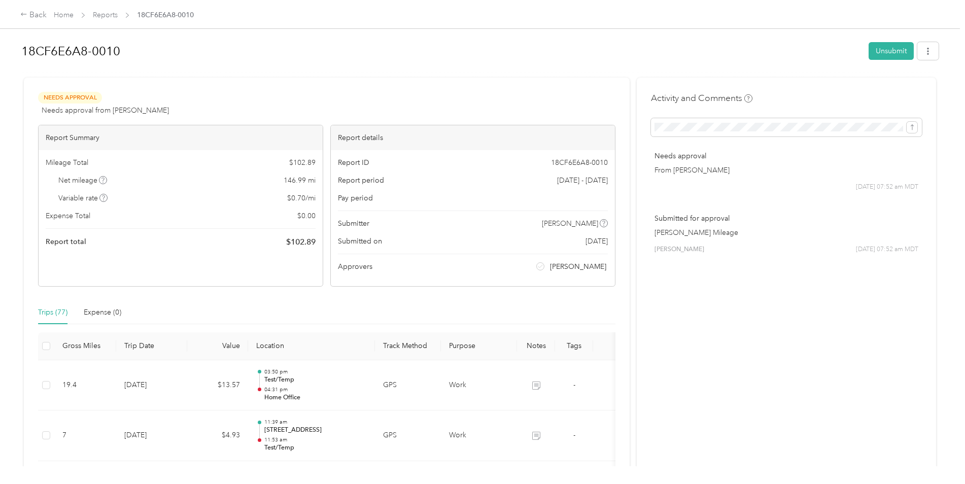
click at [366, 60] on h1 "18CF6E6A8-0010" at bounding box center [441, 51] width 840 height 24
